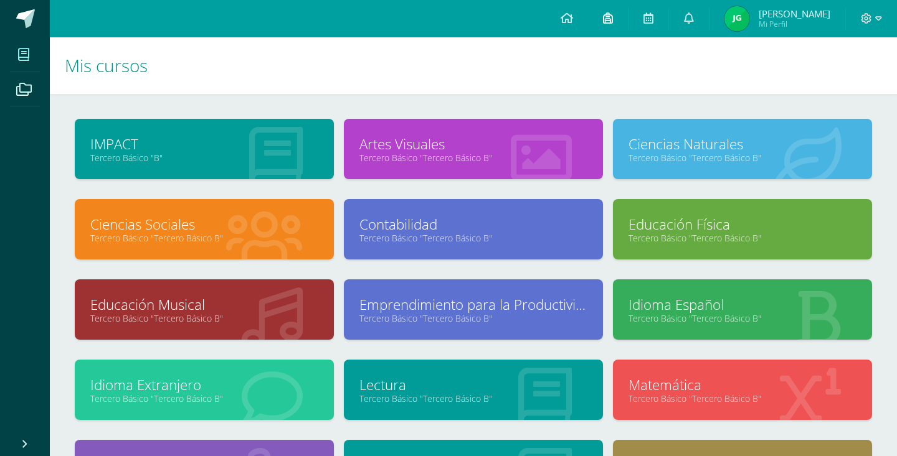
click at [613, 21] on icon at bounding box center [608, 17] width 10 height 11
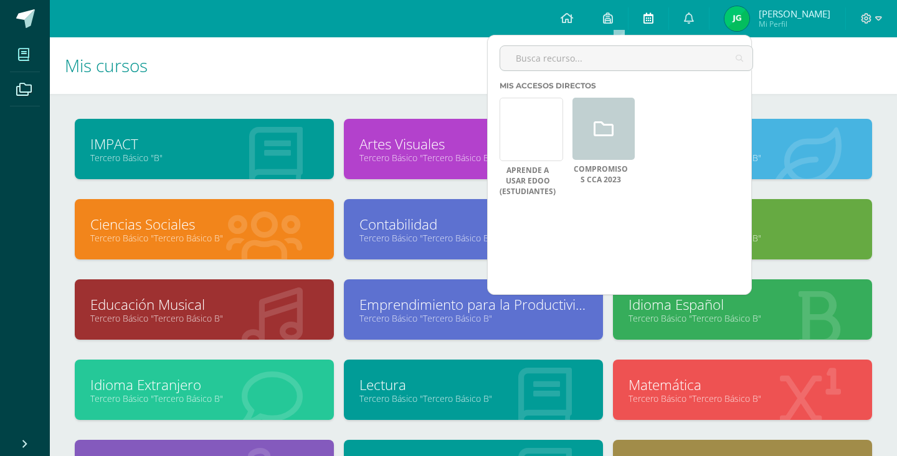
click at [653, 24] on span at bounding box center [648, 19] width 10 height 14
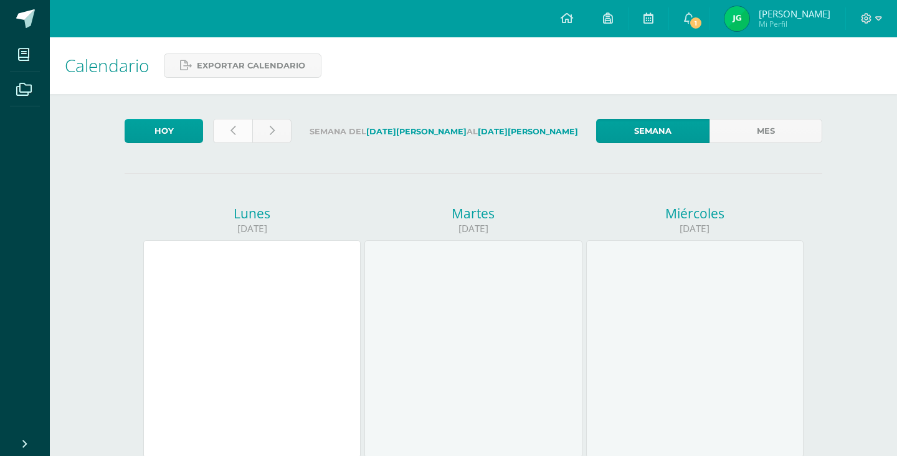
click at [228, 138] on link at bounding box center [232, 131] width 39 height 24
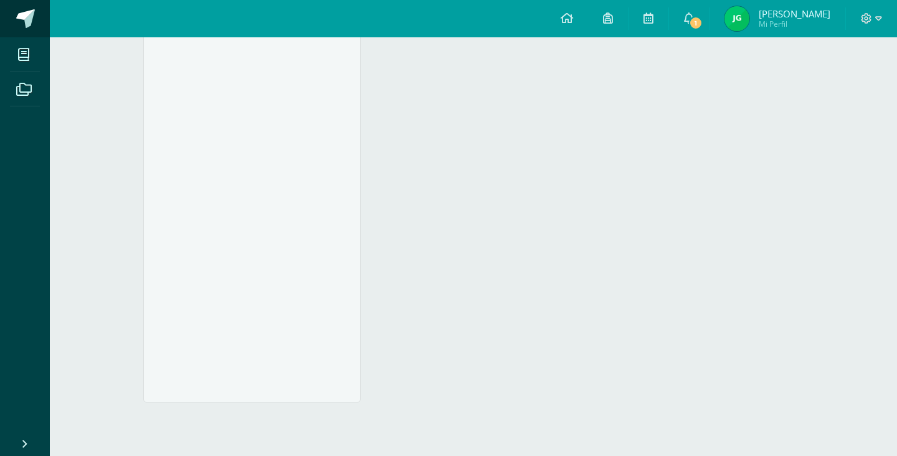
scroll to position [1289, 0]
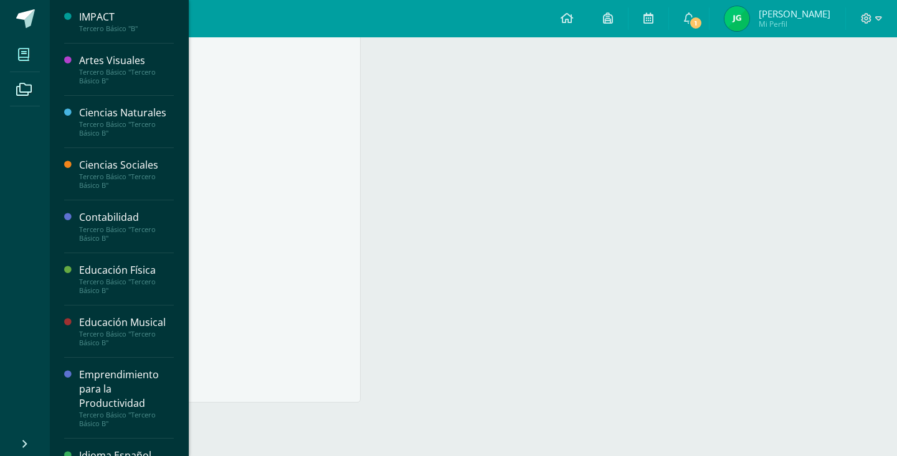
click at [24, 55] on icon at bounding box center [23, 55] width 11 height 12
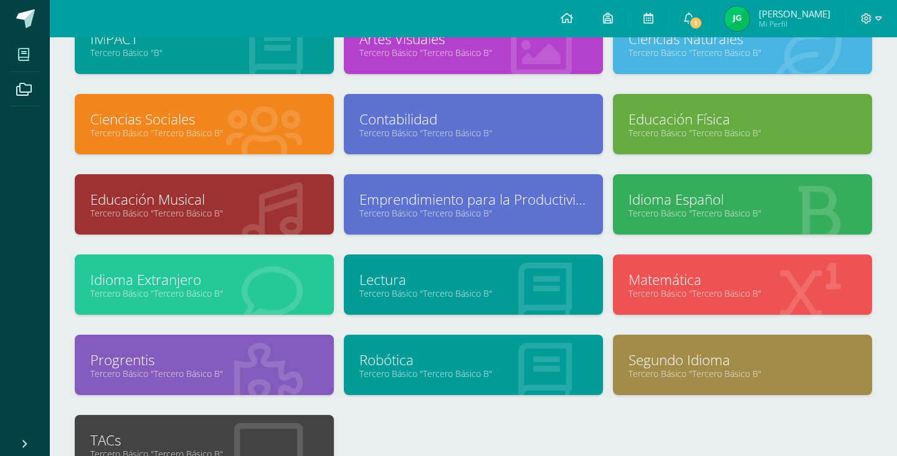
scroll to position [120, 0]
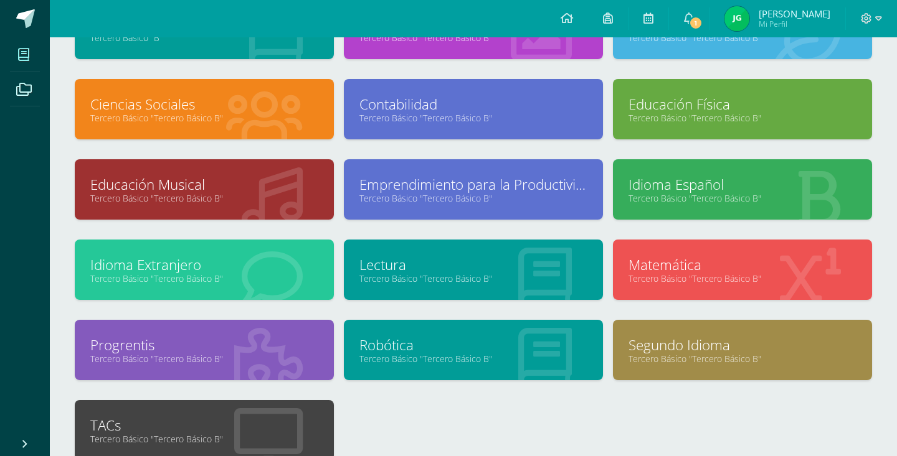
click at [571, 276] on link "Tercero Básico "Tercero Básico B"" at bounding box center [473, 279] width 228 height 12
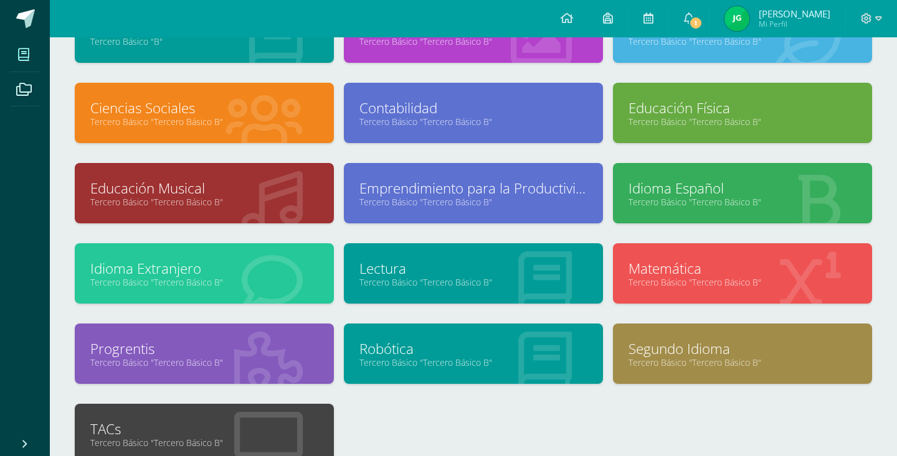
scroll to position [110, 0]
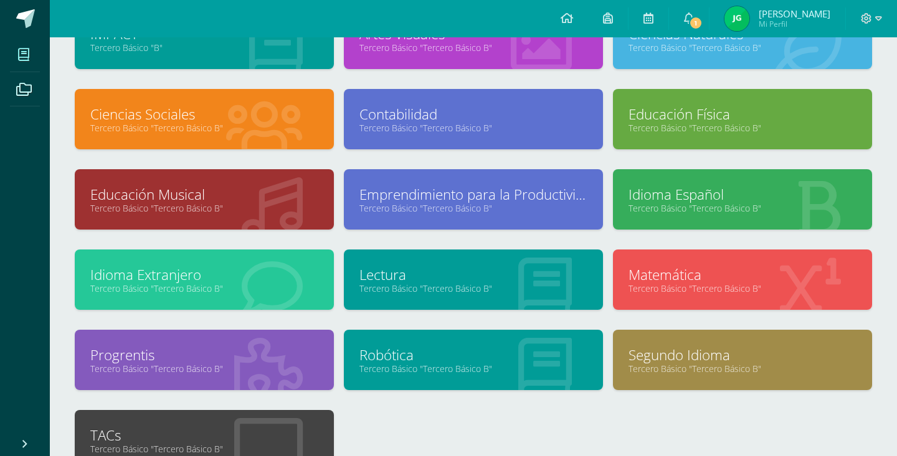
click at [685, 188] on link "Idioma Español" at bounding box center [742, 194] width 228 height 19
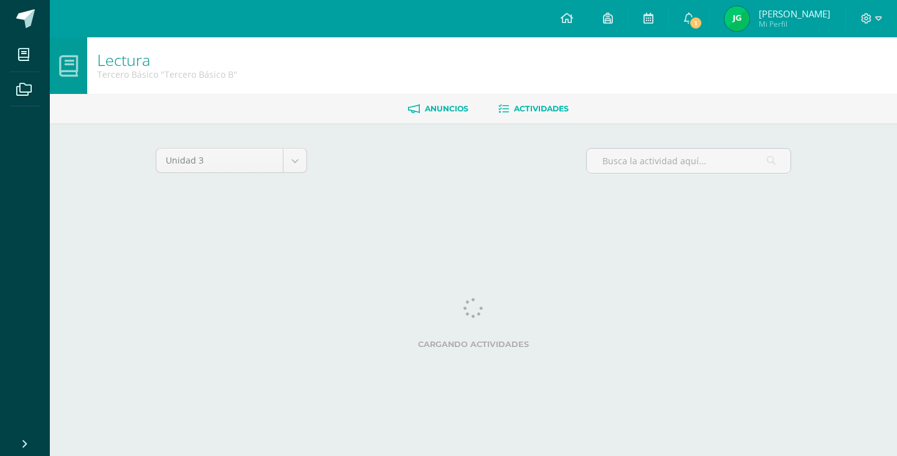
click at [433, 105] on span "Anuncios" at bounding box center [447, 108] width 44 height 9
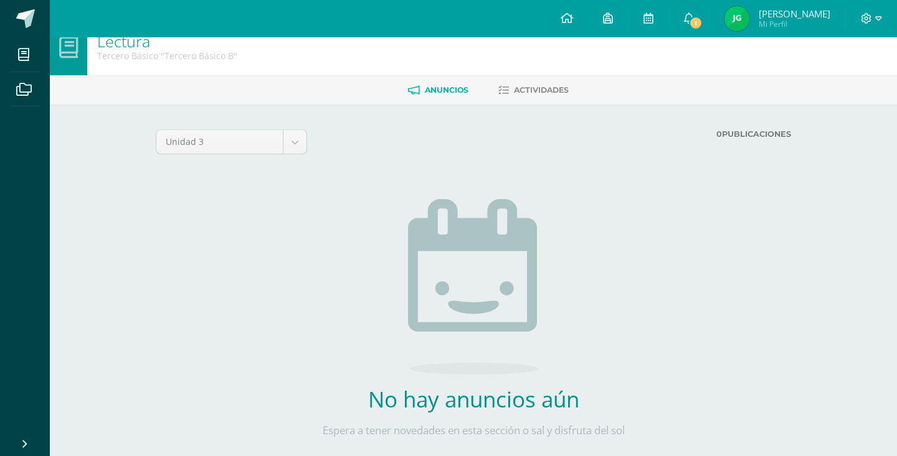
scroll to position [33, 0]
